Goal: Transaction & Acquisition: Purchase product/service

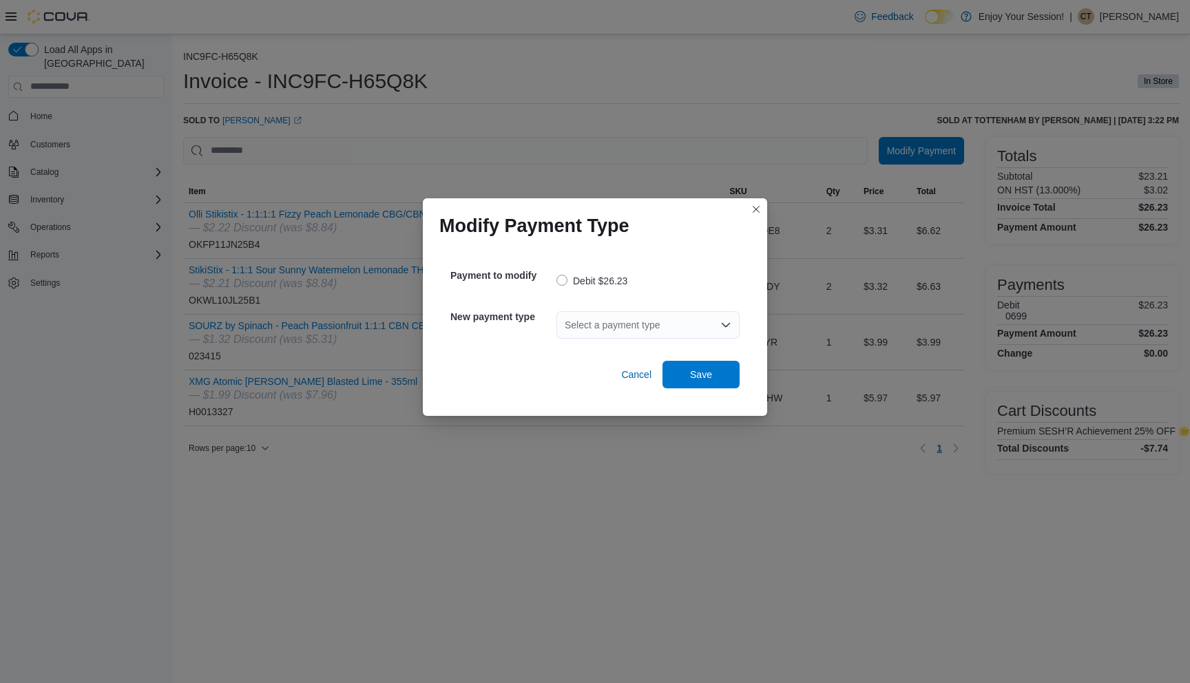
click at [604, 323] on div "Select a payment type" at bounding box center [647, 325] width 183 height 28
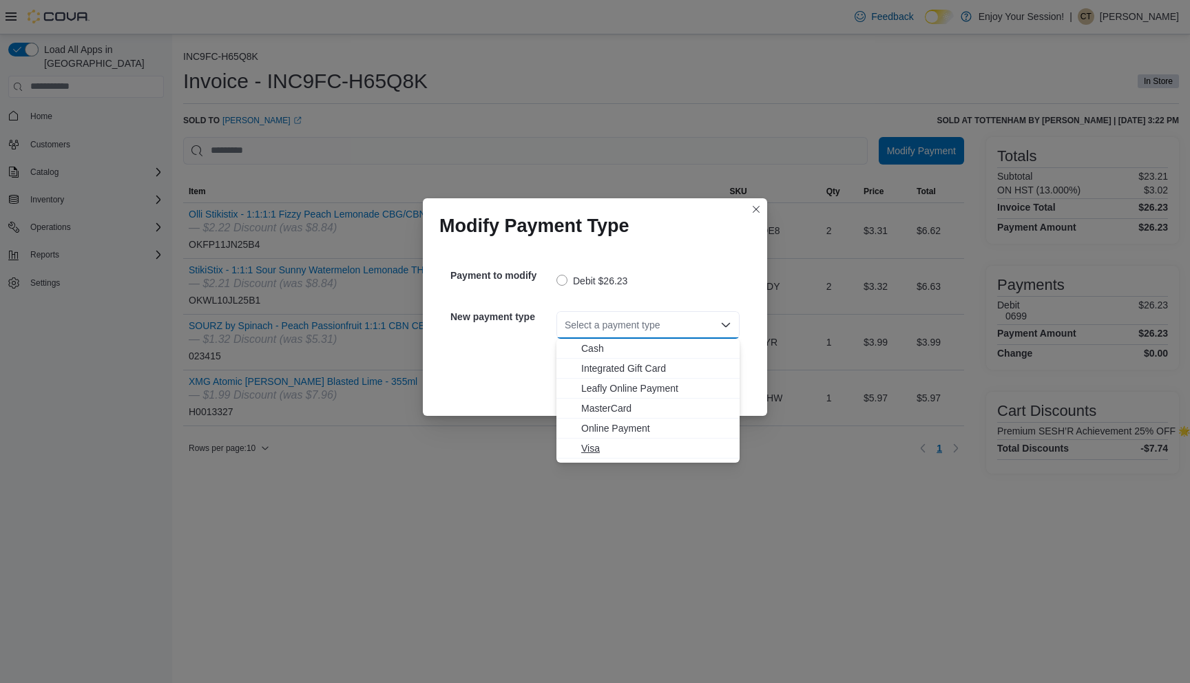
click at [608, 443] on span "Visa" at bounding box center [656, 448] width 150 height 14
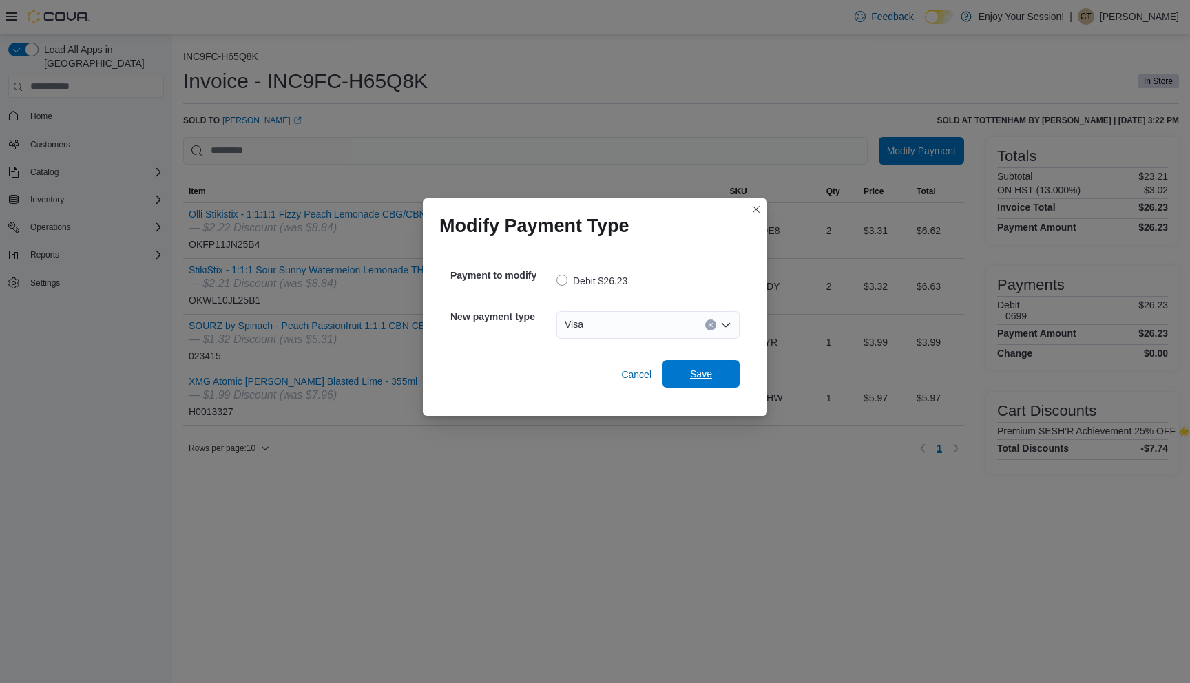
click at [701, 377] on span "Save" at bounding box center [701, 374] width 22 height 14
